Goal: Task Accomplishment & Management: Use online tool/utility

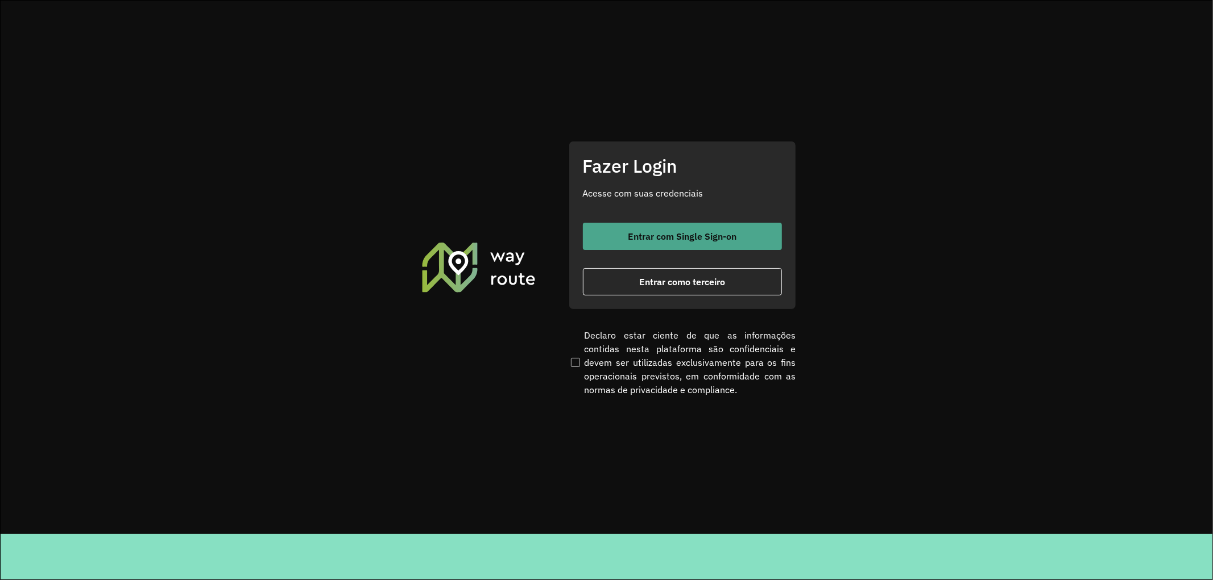
click at [641, 240] on span "Entrar com Single Sign-on" at bounding box center [682, 236] width 109 height 9
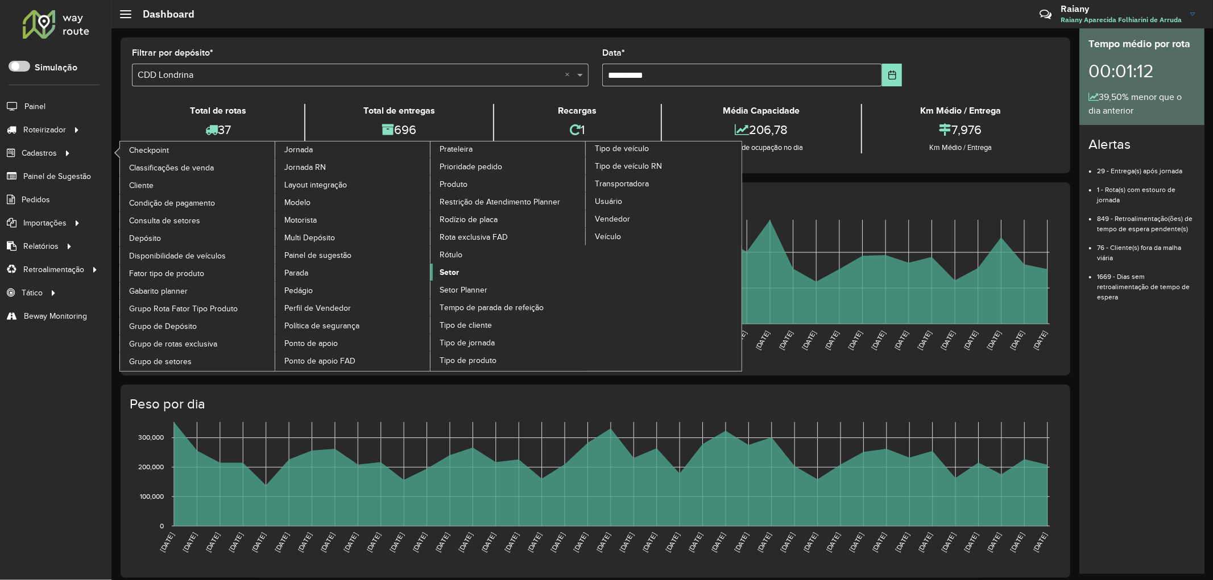
click at [442, 279] on span "Setor" at bounding box center [448, 273] width 19 height 12
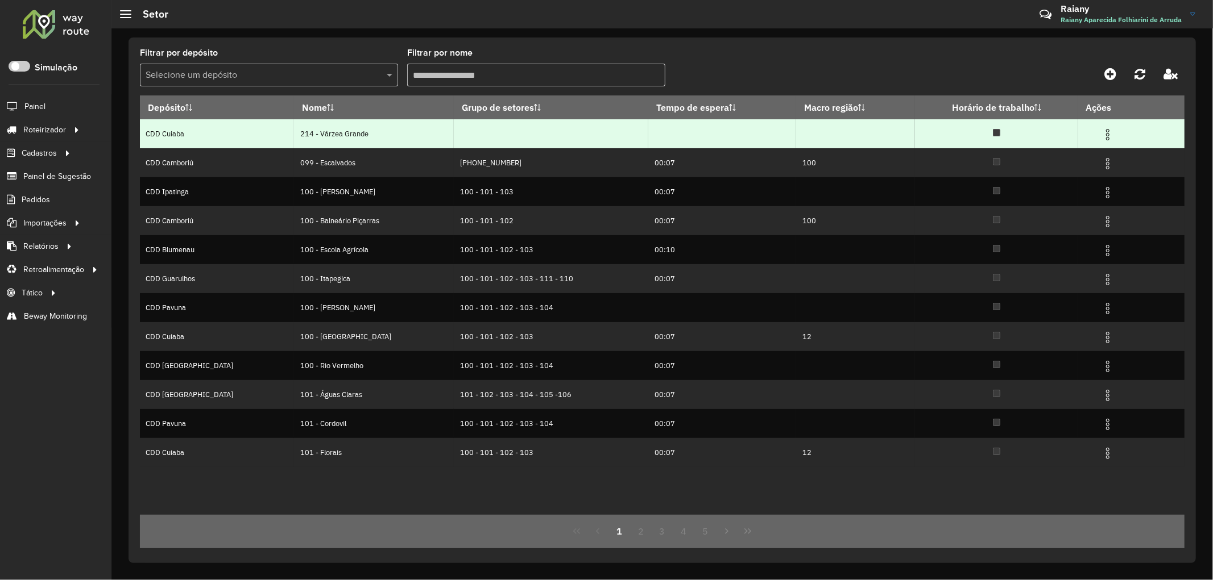
click at [1101, 136] on img at bounding box center [1108, 135] width 14 height 14
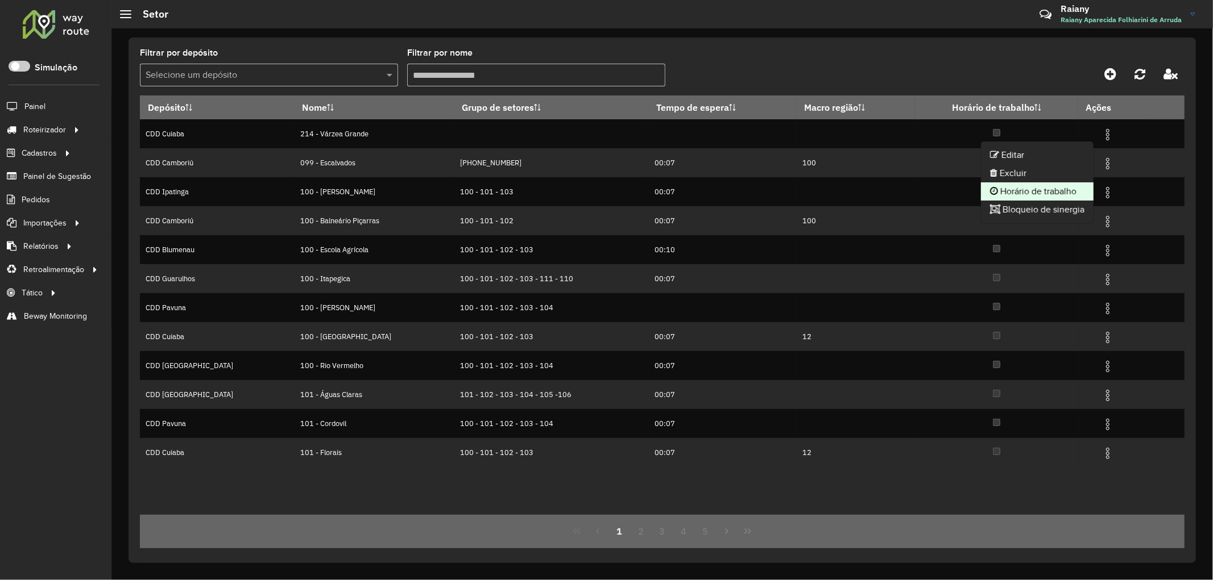
click at [1030, 186] on li "Horário de trabalho" at bounding box center [1037, 192] width 113 height 18
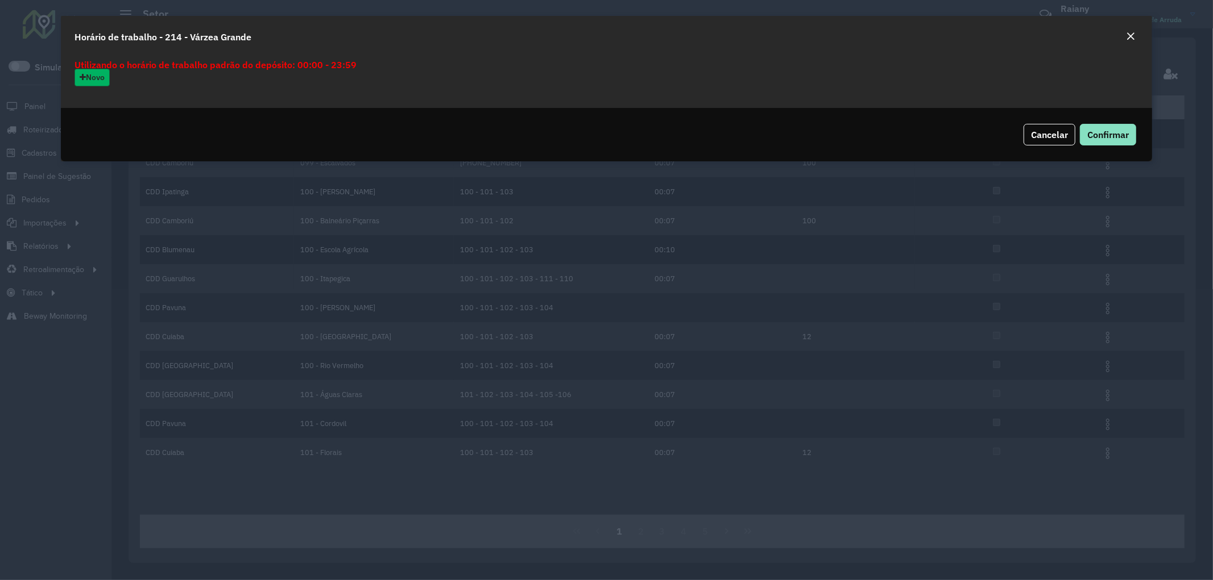
click at [98, 76] on button "Novo" at bounding box center [91, 78] width 35 height 18
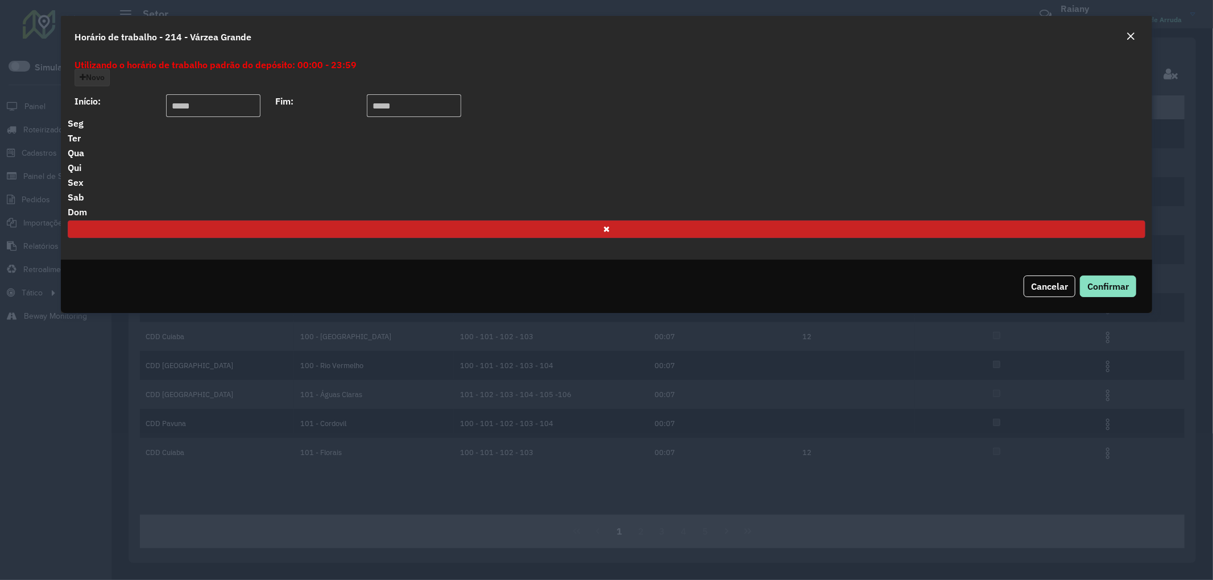
click at [604, 231] on icon "button" at bounding box center [606, 229] width 6 height 8
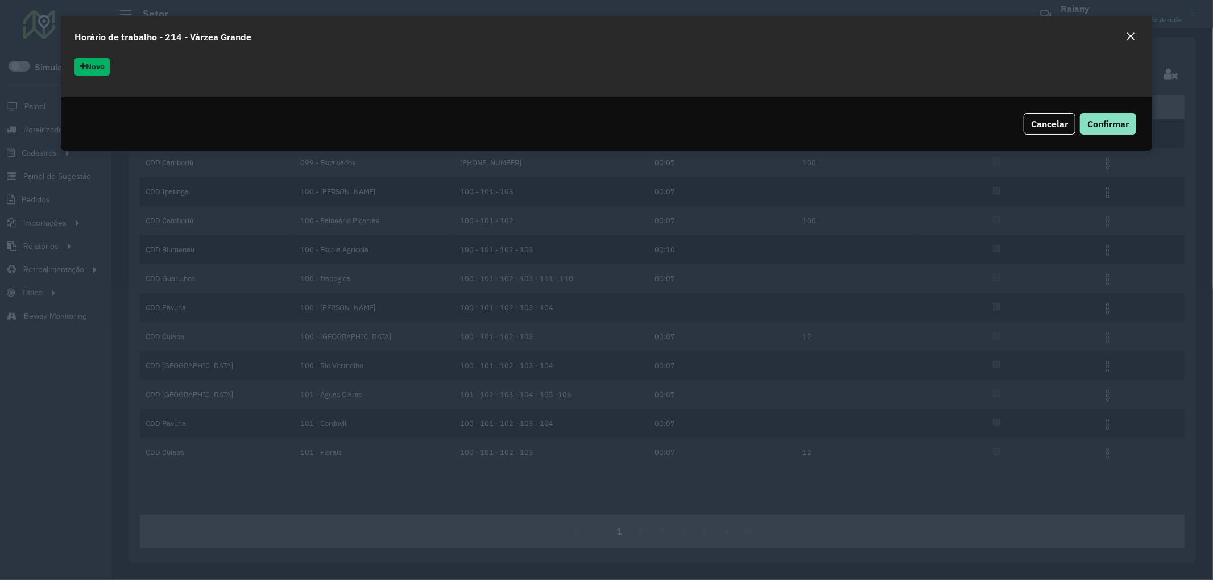
click at [1126, 38] on em "Close" at bounding box center [1130, 36] width 9 height 9
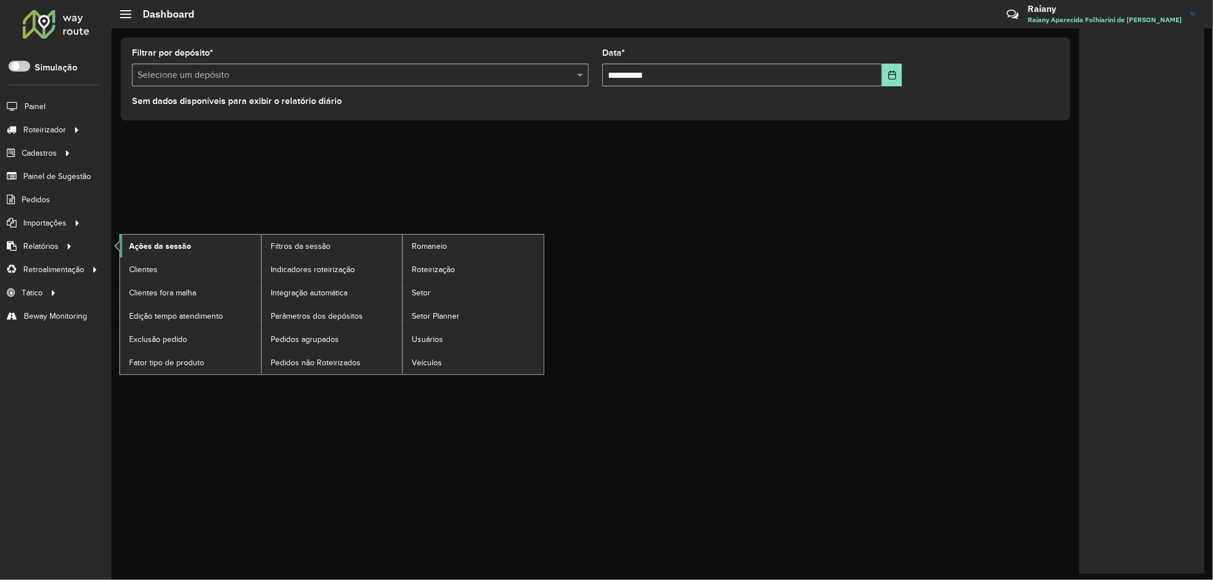
click at [156, 243] on span "Ações da sessão" at bounding box center [160, 246] width 62 height 12
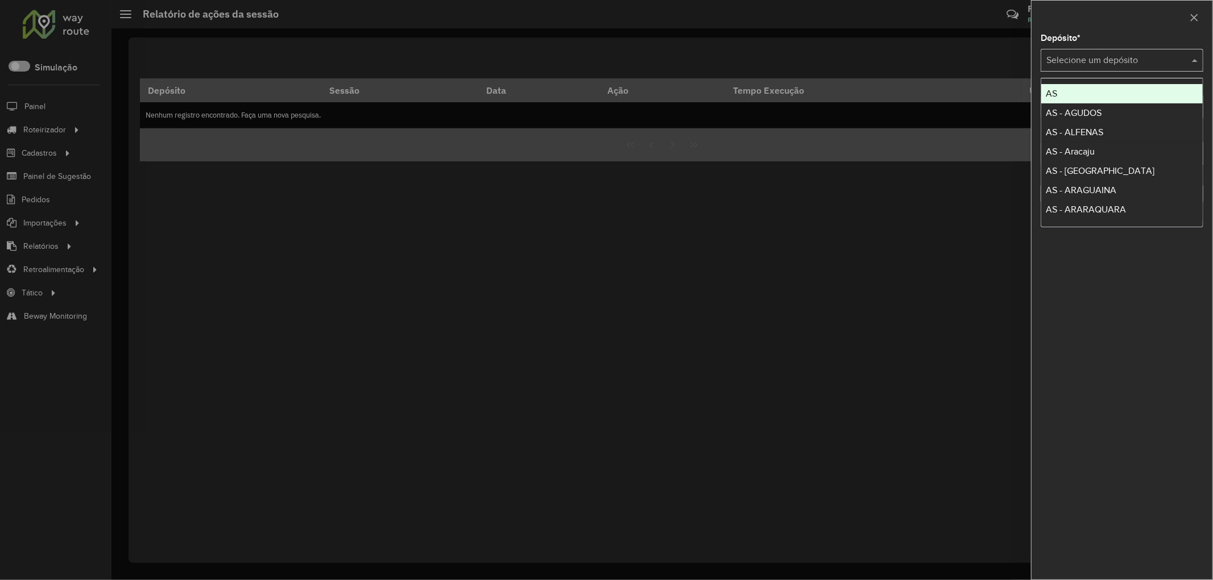
click at [1081, 58] on input "text" at bounding box center [1110, 61] width 128 height 14
type input "***"
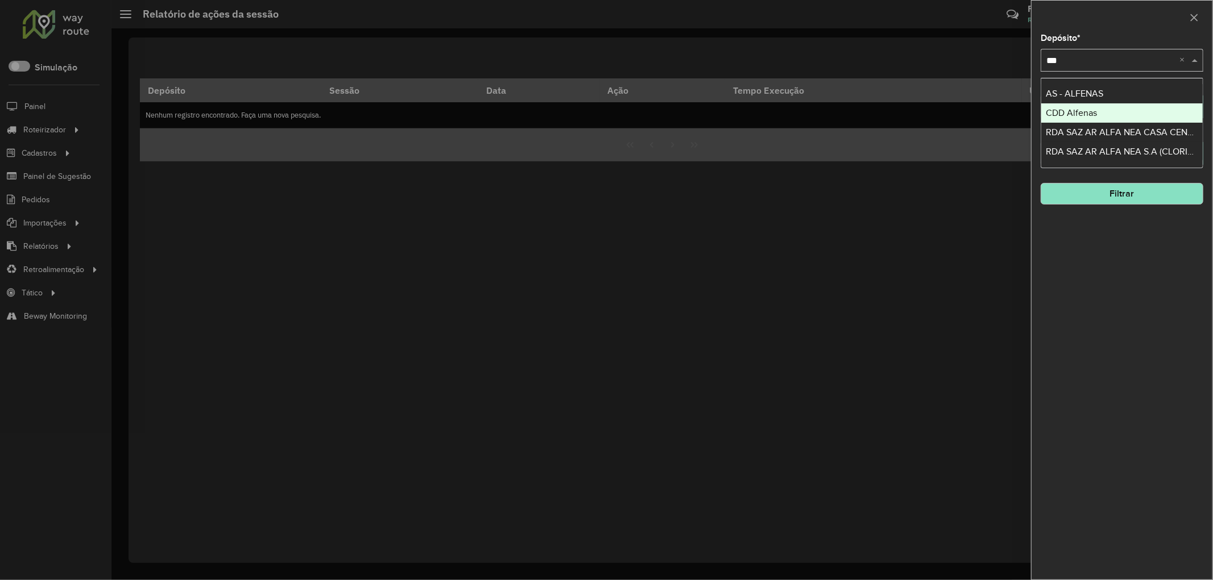
click at [1085, 108] on span "CDD Alfenas" at bounding box center [1071, 113] width 51 height 10
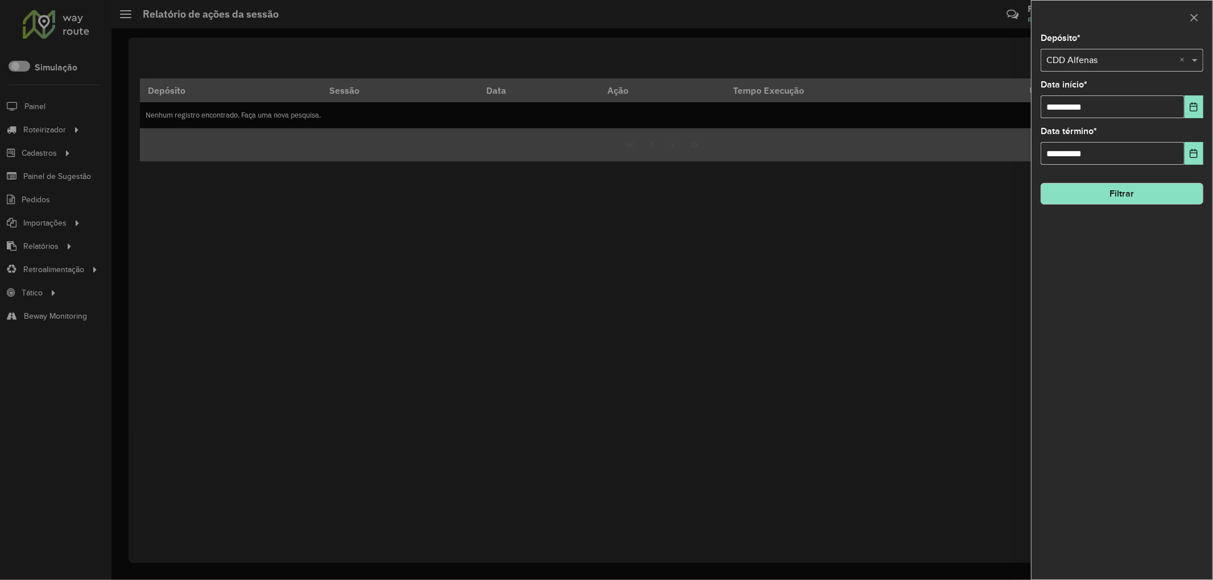
click at [1110, 195] on button "Filtrar" at bounding box center [1121, 194] width 163 height 22
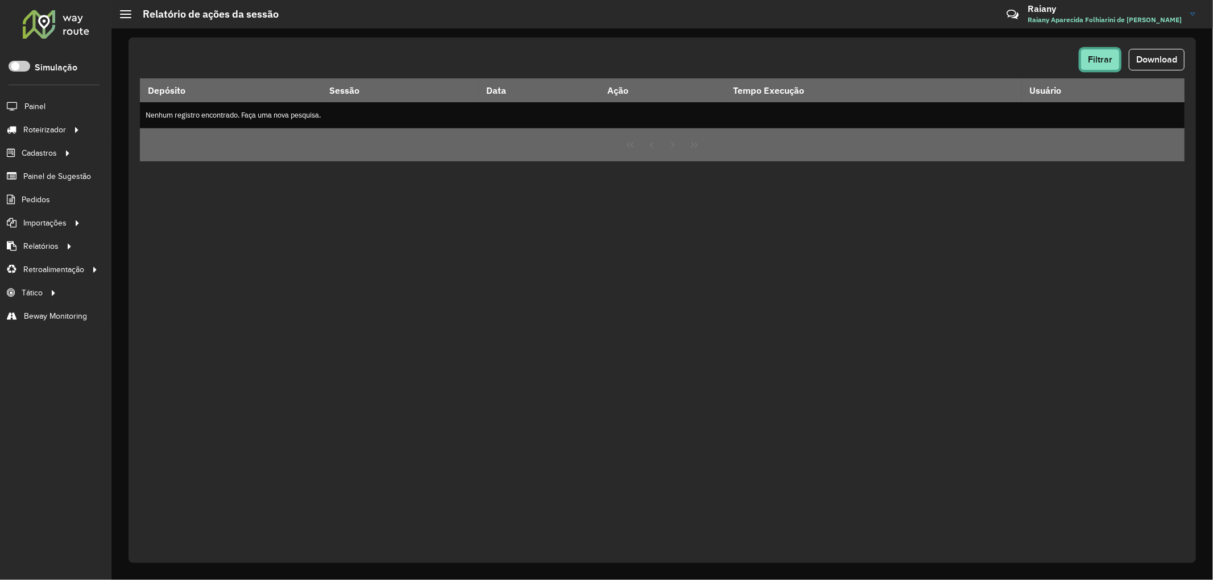
click at [1088, 63] on span "Filtrar" at bounding box center [1100, 60] width 24 height 10
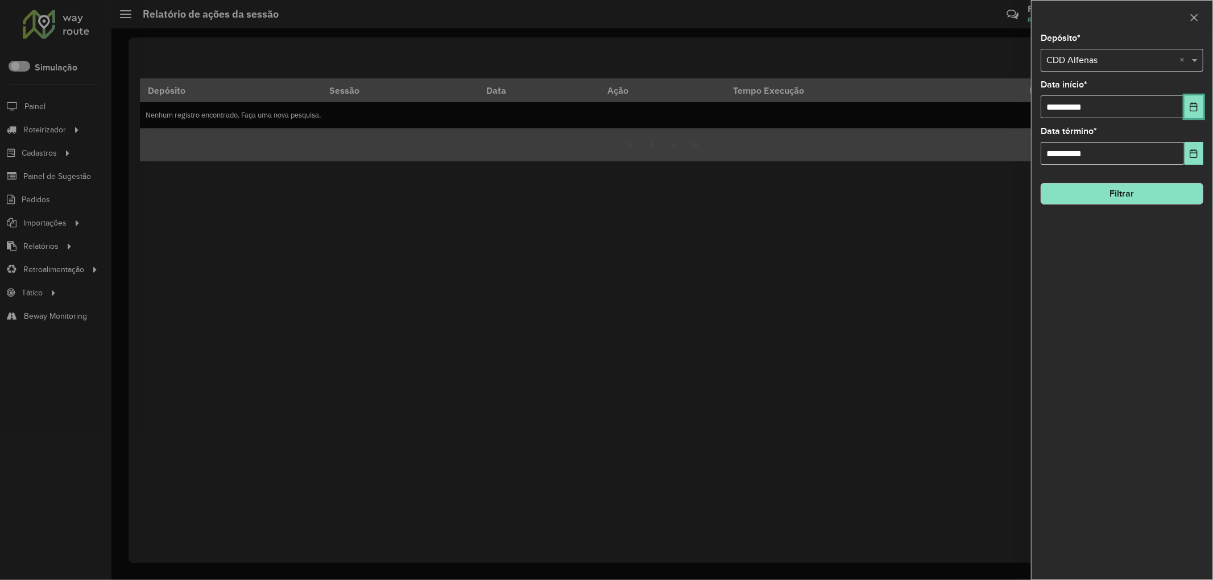
click at [1191, 109] on icon "Choose Date" at bounding box center [1193, 106] width 9 height 9
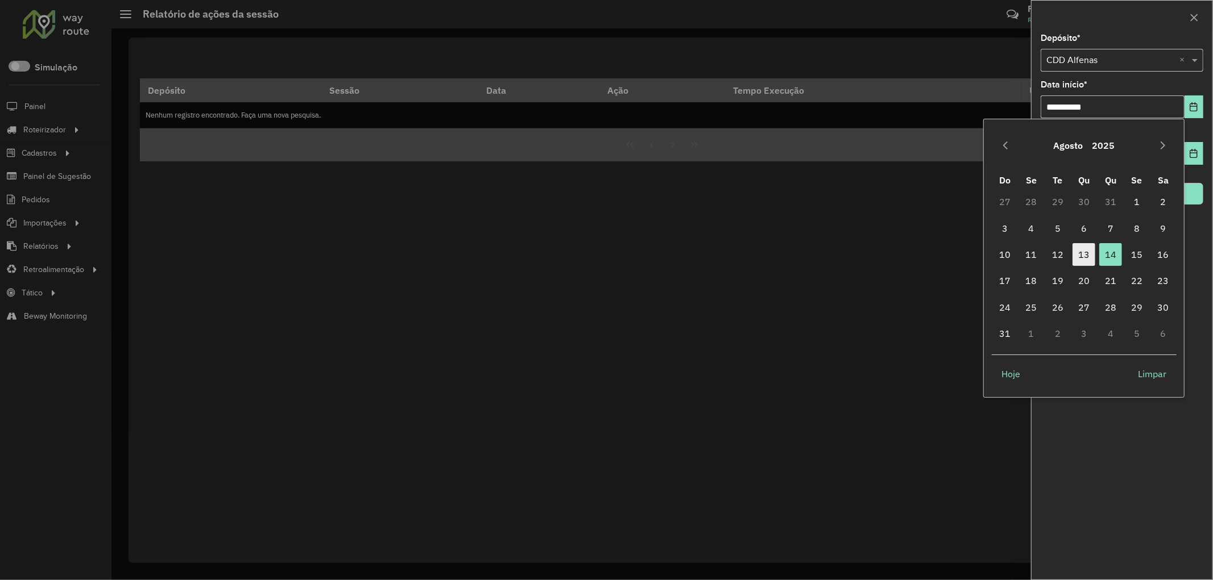
click at [1084, 249] on span "13" at bounding box center [1083, 254] width 23 height 23
type input "**********"
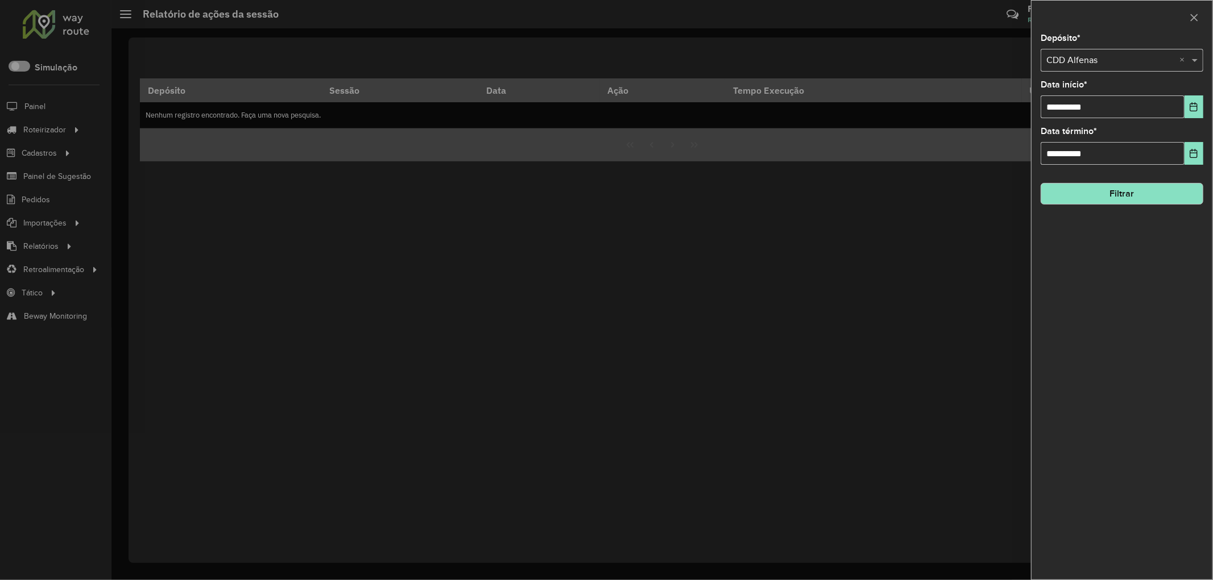
click at [1113, 202] on button "Filtrar" at bounding box center [1121, 194] width 163 height 22
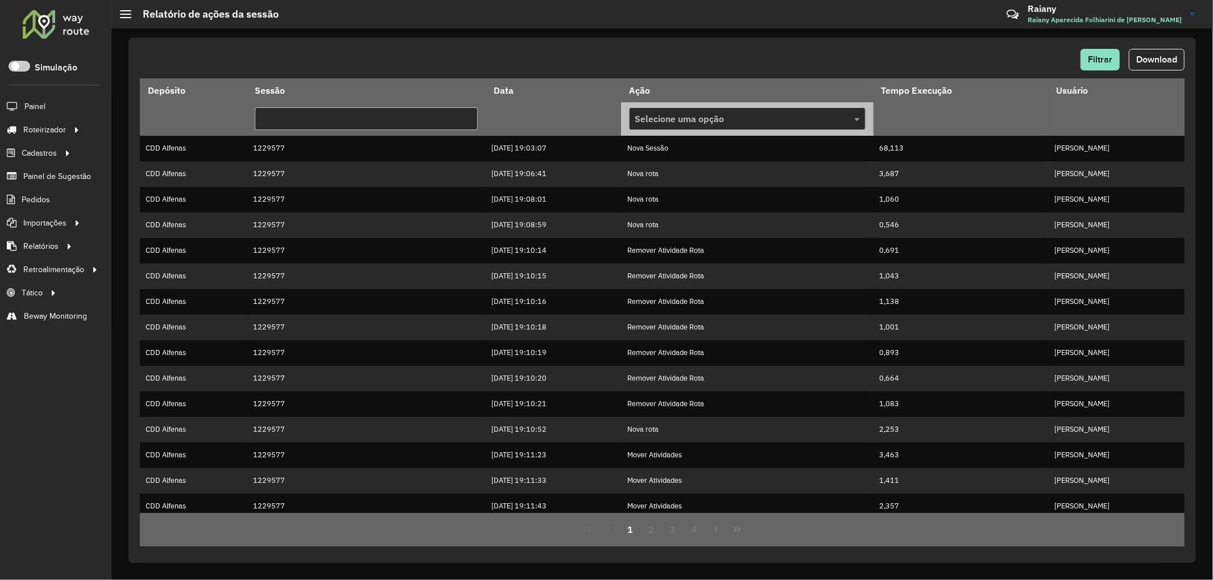
click at [783, 126] on div "Selecione uma opção" at bounding box center [747, 118] width 237 height 23
